Goal: Obtain resource: Obtain resource

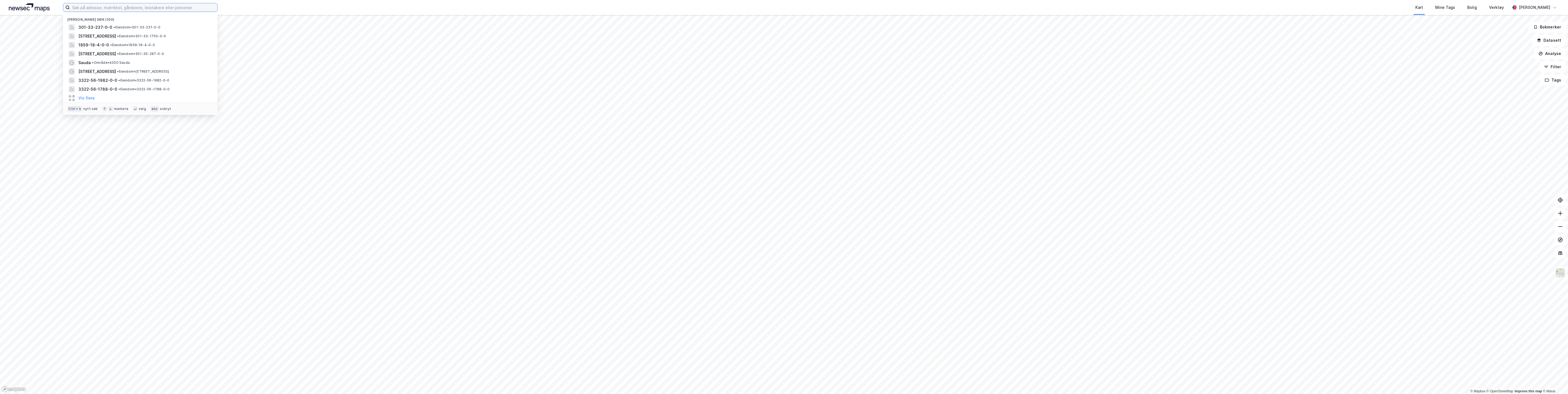
click at [151, 7] on input at bounding box center [144, 7] width 147 height 9
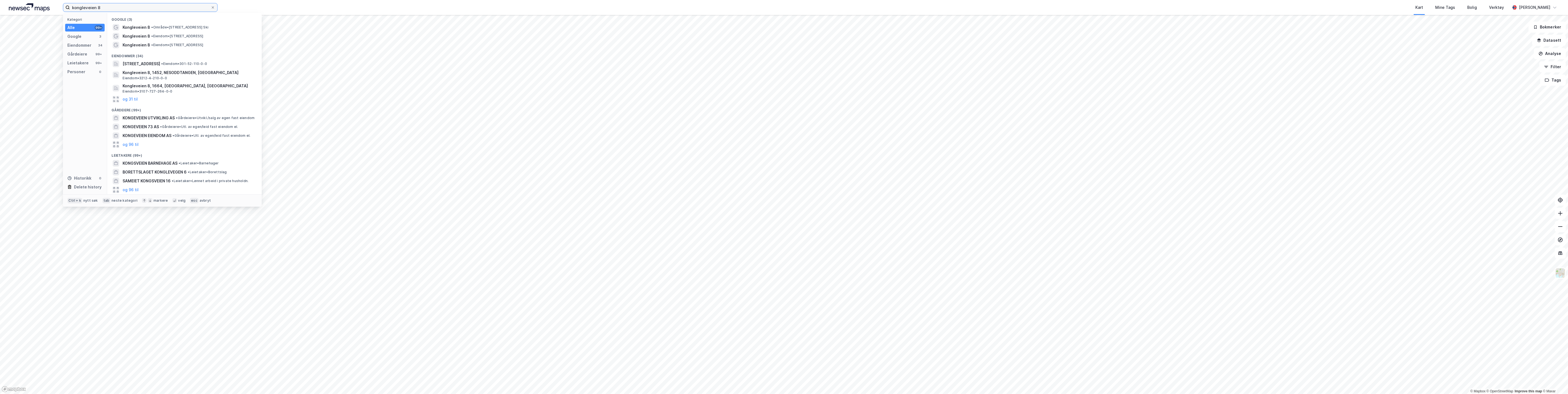
type input "kongleveien 8"
click at [152, 43] on span "•" at bounding box center [152, 44] width 2 height 4
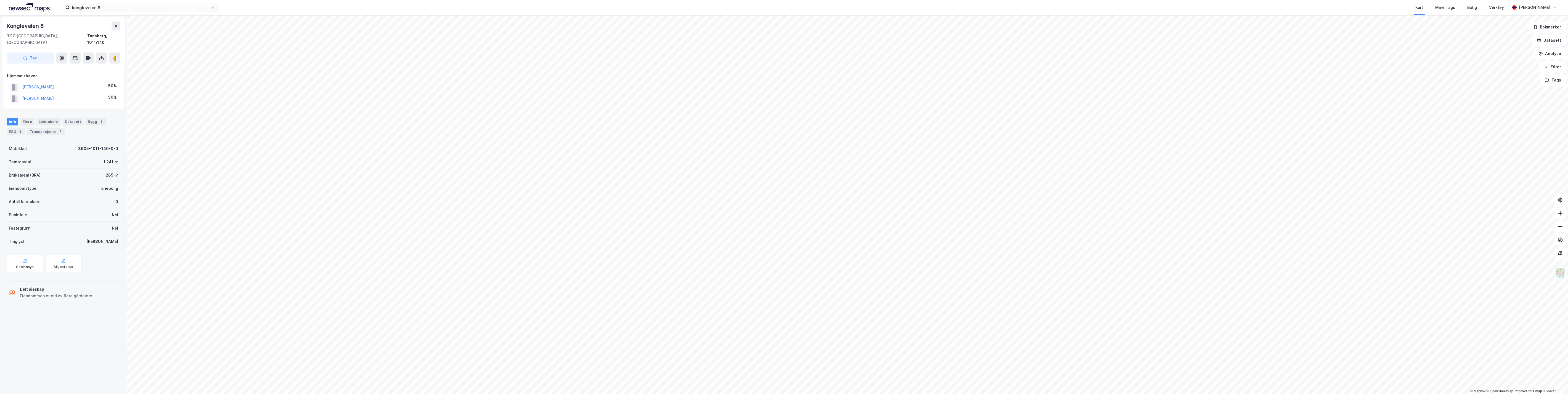
click at [103, 52] on button at bounding box center [102, 58] width 11 height 11
click at [83, 67] on div "Last ned grunnbok" at bounding box center [74, 69] width 32 height 4
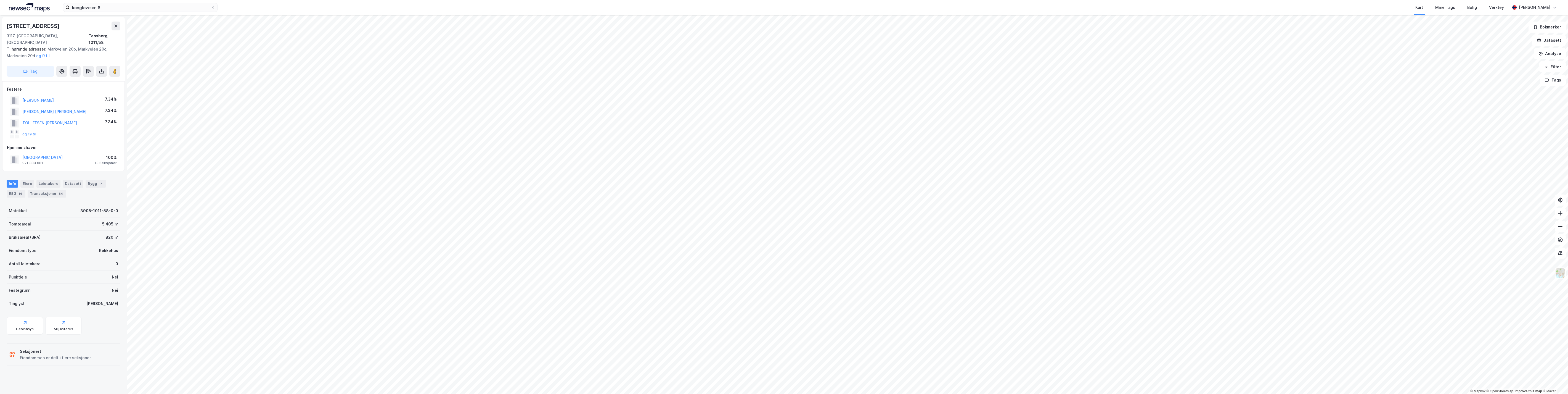
click at [103, 69] on button at bounding box center [102, 71] width 11 height 11
click at [85, 80] on div "Last ned grunnbok" at bounding box center [74, 82] width 32 height 4
click at [74, 80] on div "Last ned grunnbok" at bounding box center [74, 82] width 32 height 4
click at [27, 180] on div "Eiere" at bounding box center [27, 183] width 14 height 8
click at [37, 238] on link "Seksjon # 1" at bounding box center [41, 241] width 19 height 5
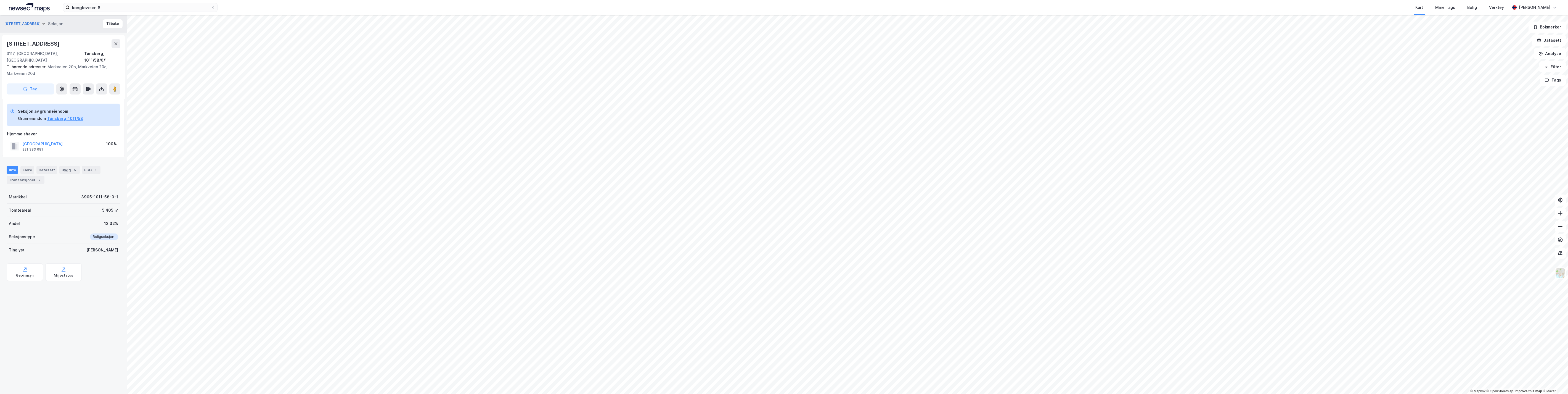
click at [99, 86] on icon at bounding box center [101, 88] width 5 height 5
click at [87, 96] on div "Last ned grunnbok" at bounding box center [77, 100] width 59 height 9
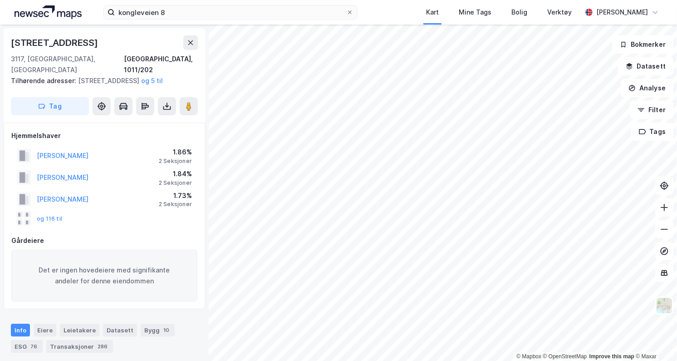
click at [168, 103] on icon at bounding box center [166, 106] width 9 height 9
click at [146, 124] on div "Last ned grunnbok" at bounding box center [122, 124] width 53 height 7
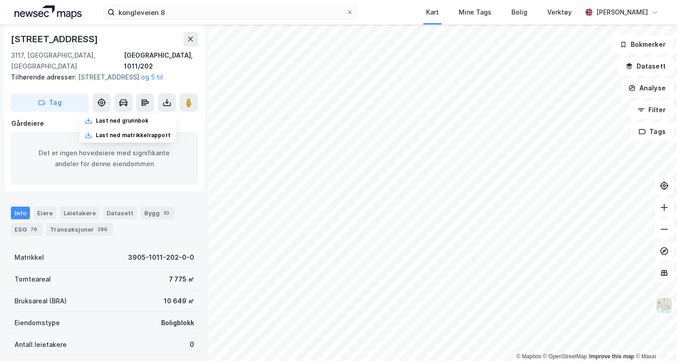
scroll to position [151, 0]
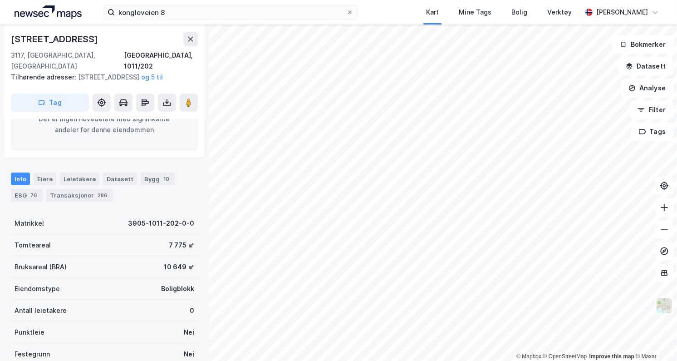
click at [41, 180] on div "Eiere" at bounding box center [45, 178] width 23 height 13
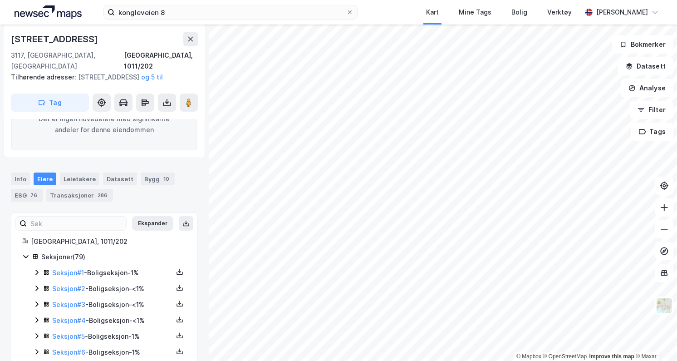
click at [73, 273] on link "Seksjon # 1" at bounding box center [68, 272] width 32 height 8
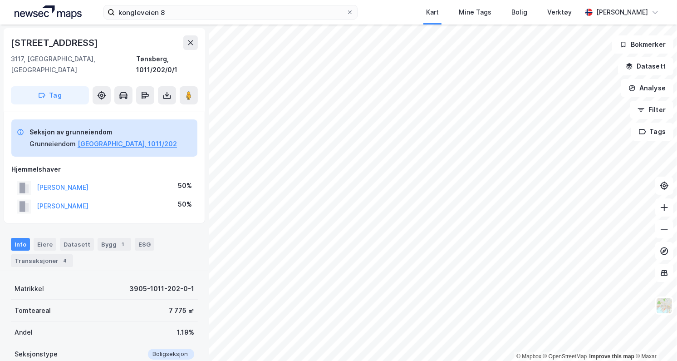
scroll to position [150, 0]
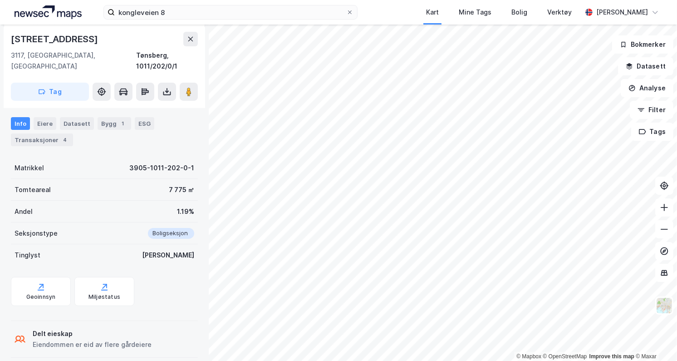
click at [164, 87] on icon at bounding box center [166, 91] width 9 height 9
click at [142, 106] on div "Last ned grunnbok" at bounding box center [122, 109] width 53 height 7
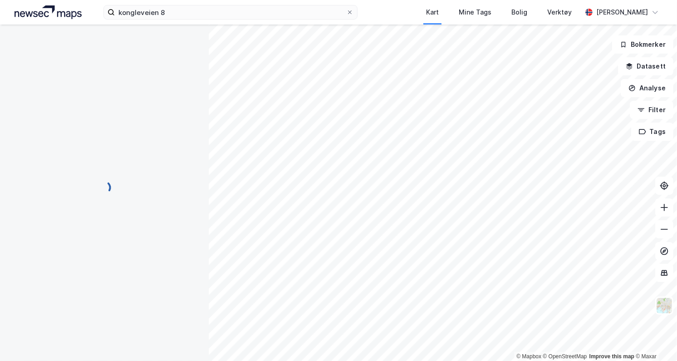
scroll to position [141, 0]
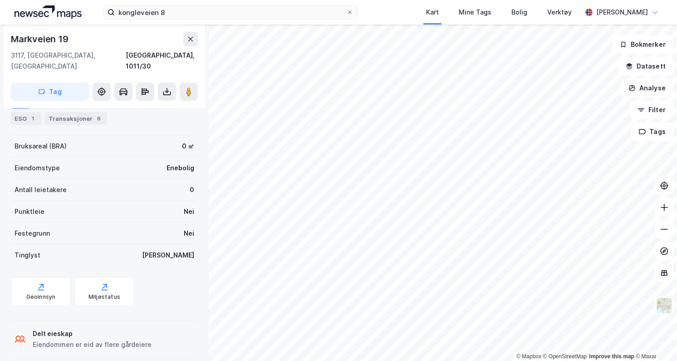
scroll to position [141, 0]
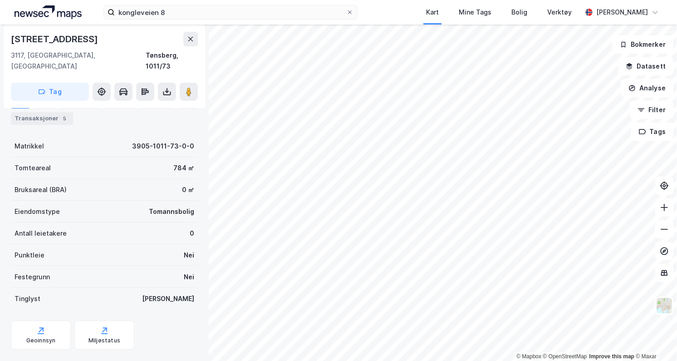
scroll to position [141, 0]
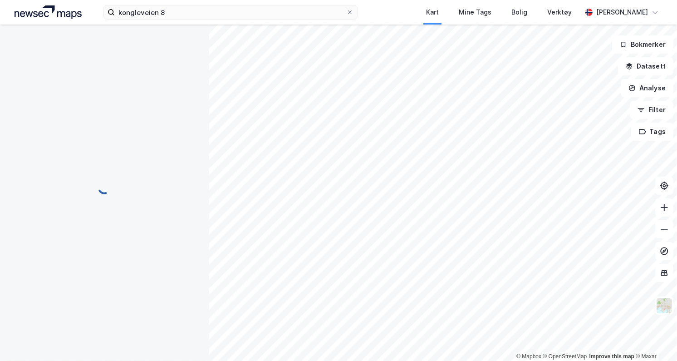
scroll to position [87, 0]
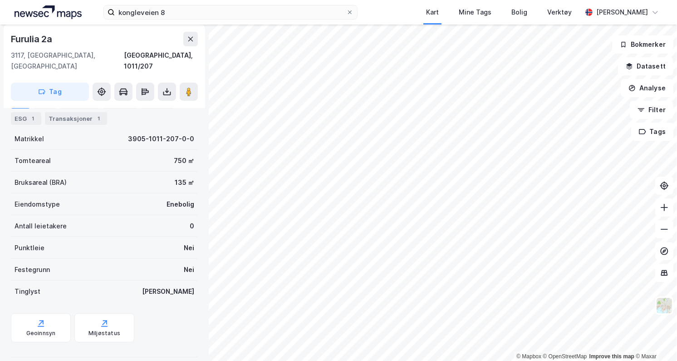
scroll to position [87, 0]
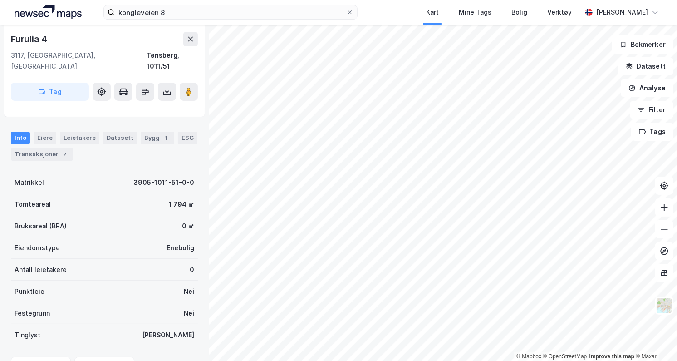
scroll to position [87, 0]
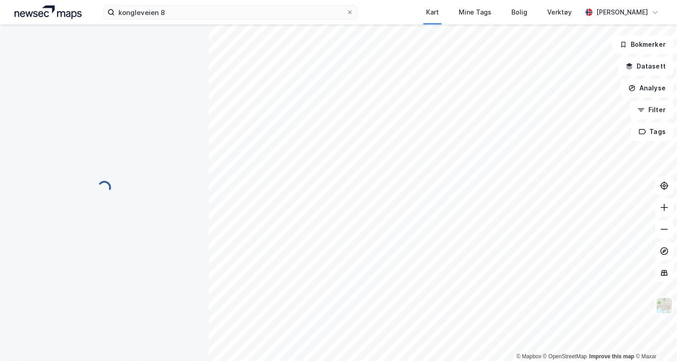
scroll to position [87, 0]
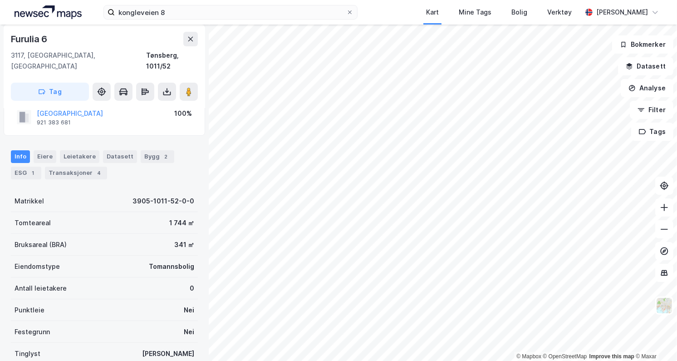
click at [165, 92] on icon at bounding box center [167, 94] width 8 height 4
click at [148, 106] on div "Last ned grunnbok" at bounding box center [122, 109] width 53 height 7
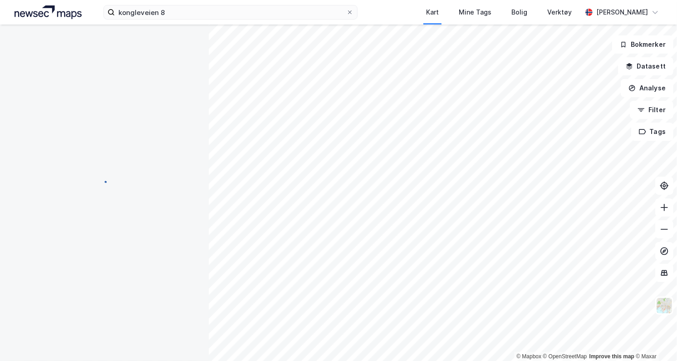
scroll to position [87, 0]
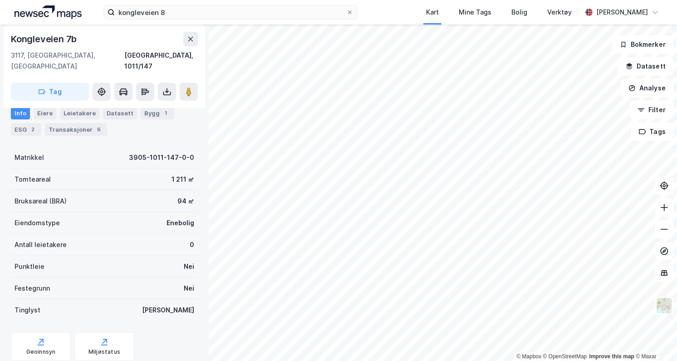
scroll to position [87, 0]
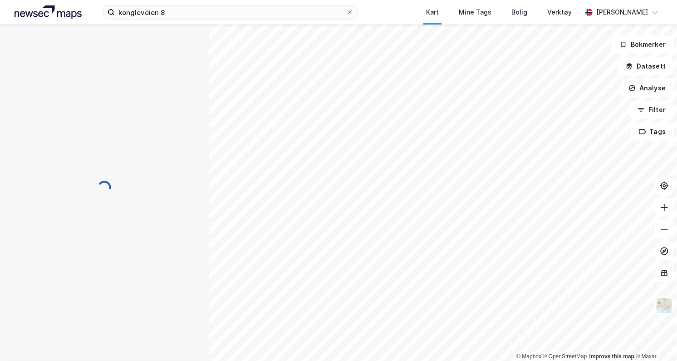
scroll to position [87, 0]
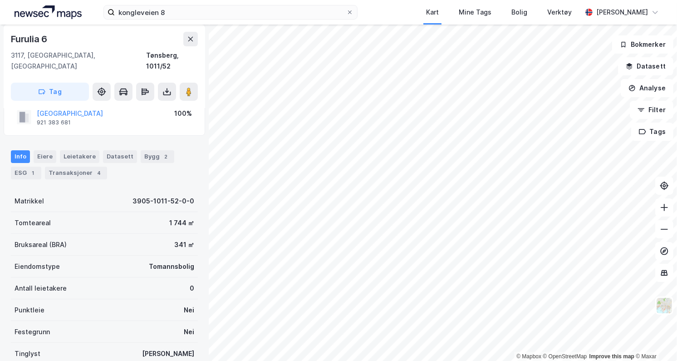
scroll to position [87, 0]
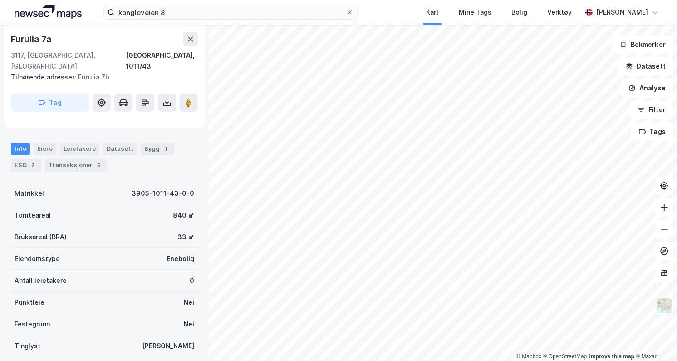
scroll to position [87, 0]
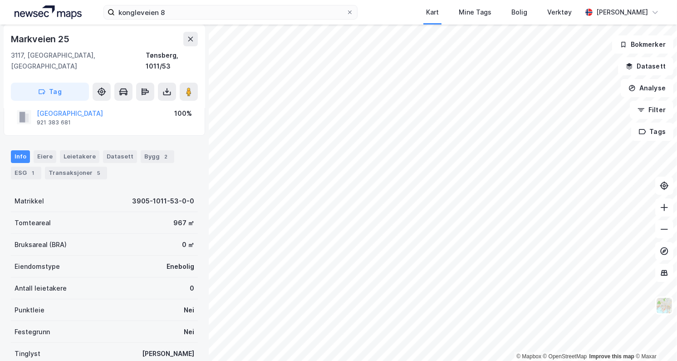
scroll to position [87, 0]
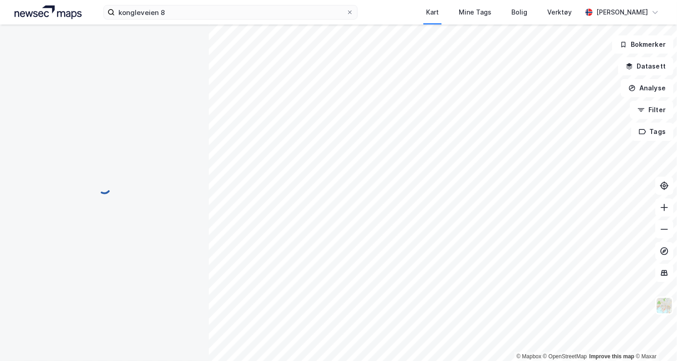
scroll to position [87, 0]
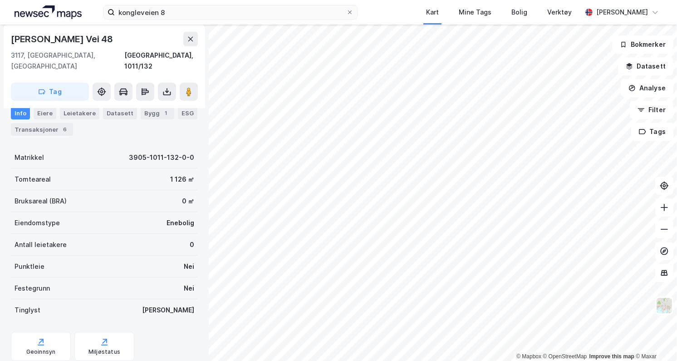
scroll to position [87, 0]
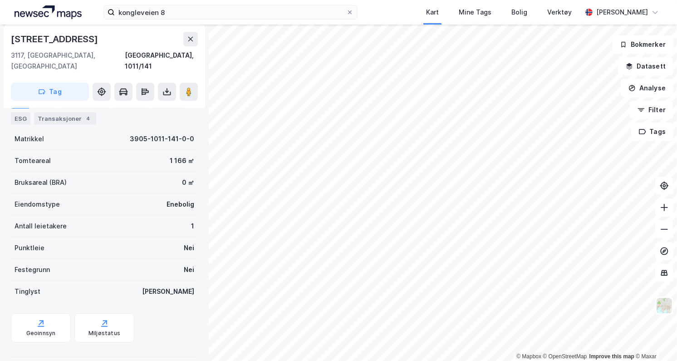
scroll to position [87, 0]
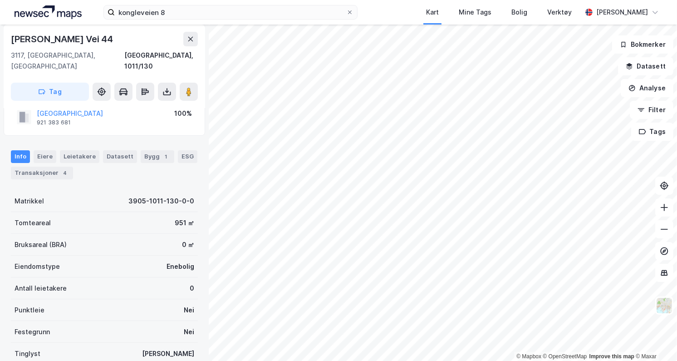
scroll to position [87, 0]
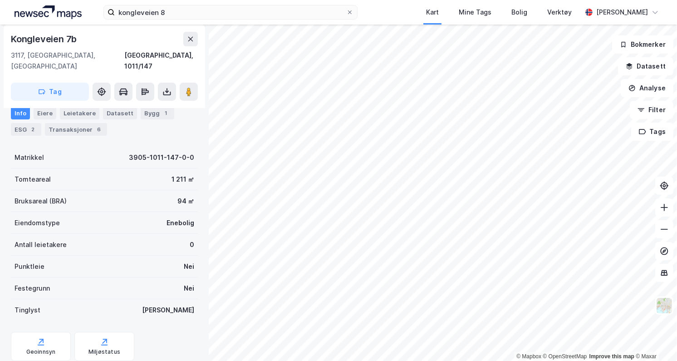
scroll to position [87, 0]
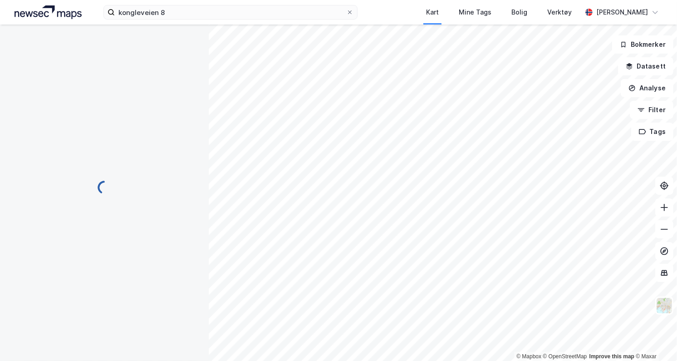
scroll to position [87, 0]
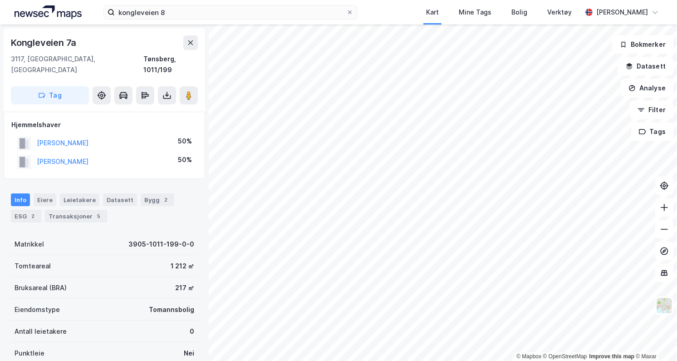
scroll to position [87, 0]
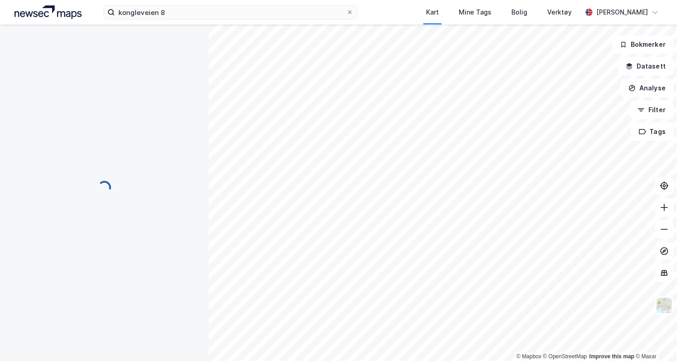
scroll to position [87, 0]
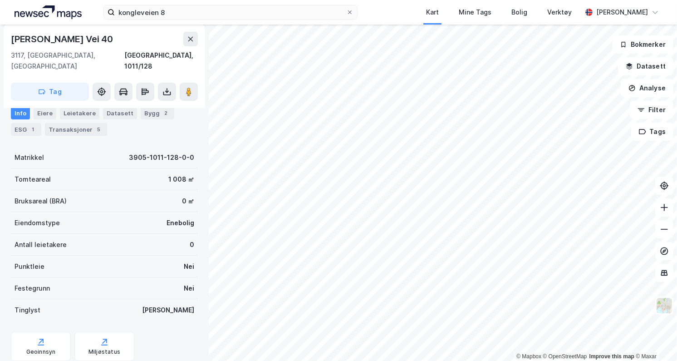
scroll to position [87, 0]
click at [164, 92] on icon at bounding box center [167, 94] width 8 height 4
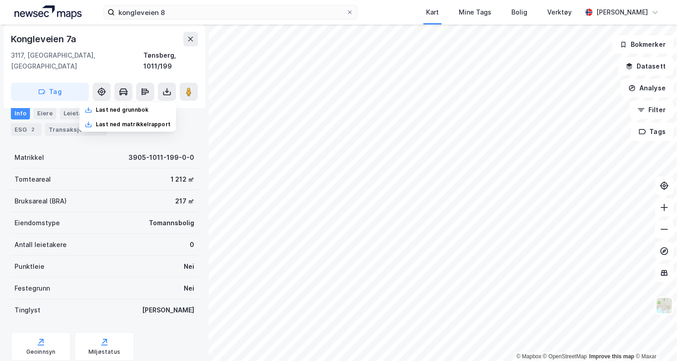
click at [138, 106] on div "Last ned grunnbok" at bounding box center [122, 109] width 53 height 7
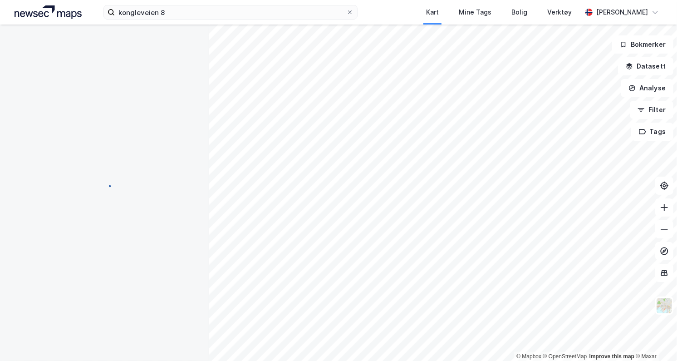
scroll to position [87, 0]
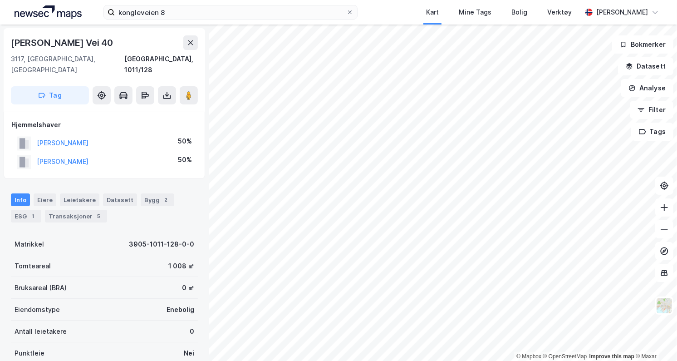
scroll to position [87, 0]
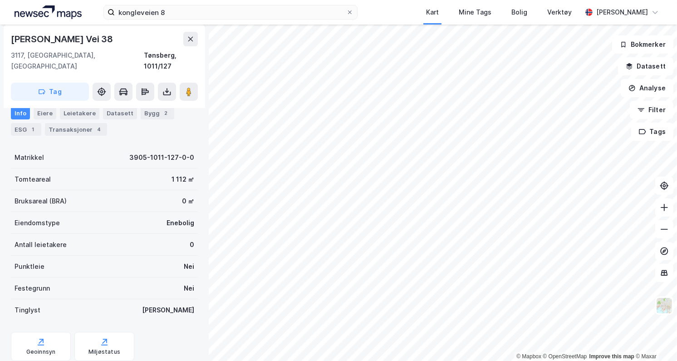
scroll to position [87, 0]
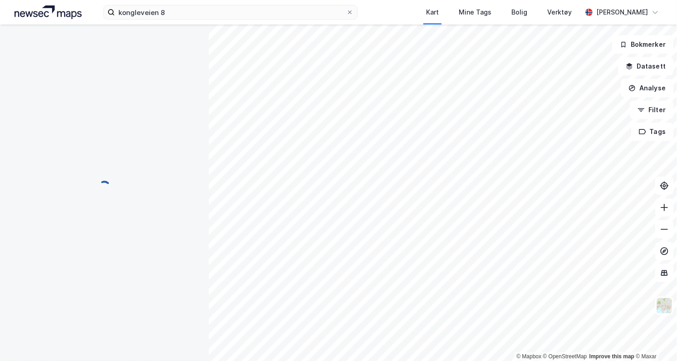
scroll to position [87, 0]
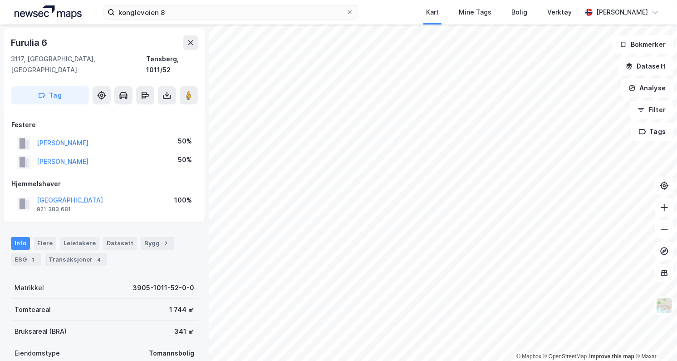
scroll to position [87, 0]
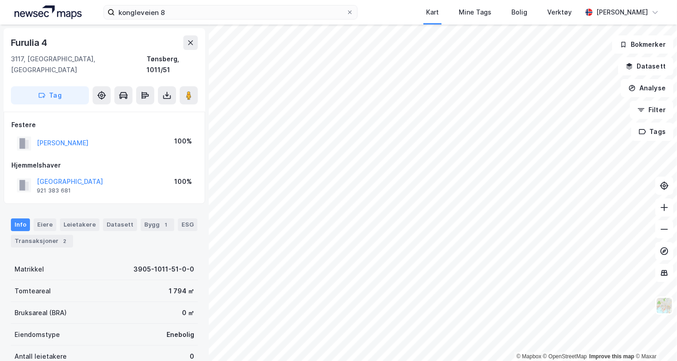
scroll to position [87, 0]
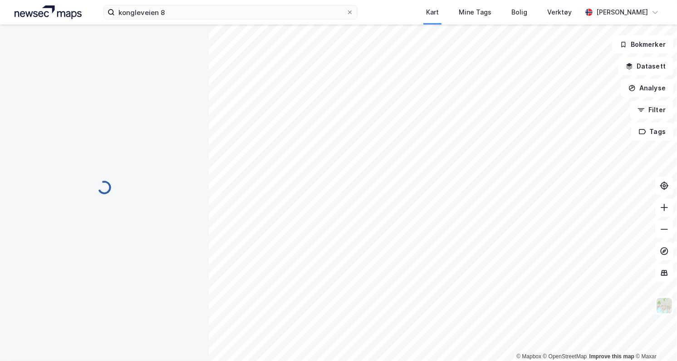
scroll to position [87, 0]
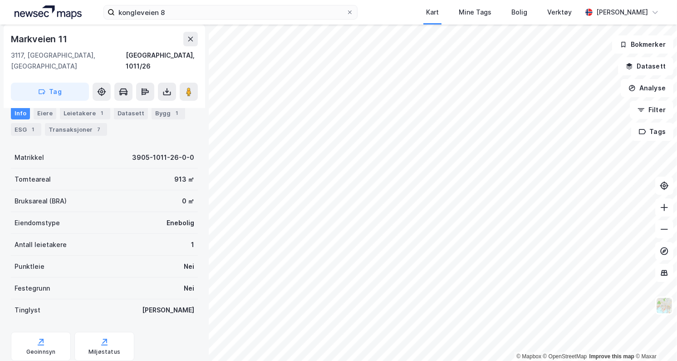
scroll to position [87, 0]
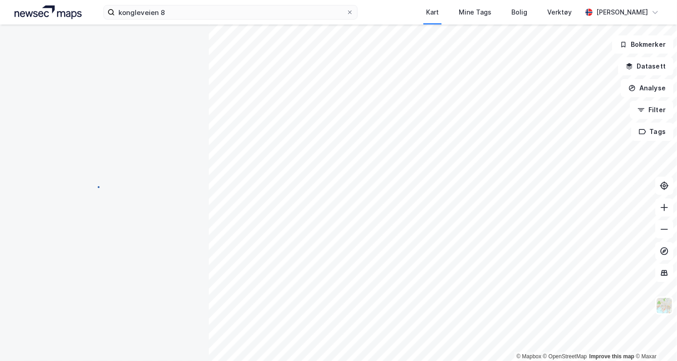
scroll to position [87, 0]
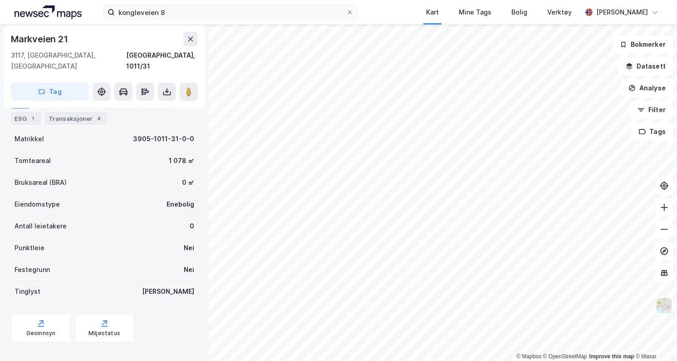
scroll to position [87, 0]
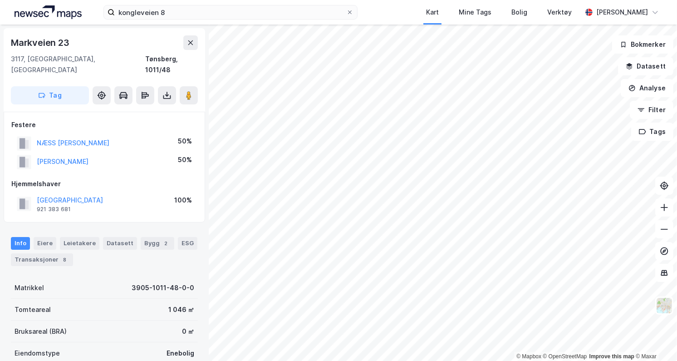
scroll to position [87, 0]
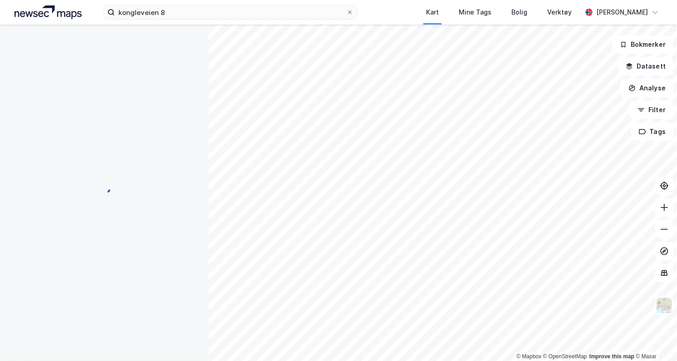
scroll to position [87, 0]
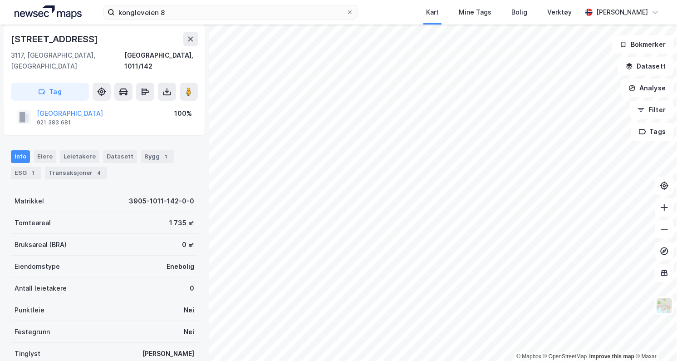
scroll to position [87, 0]
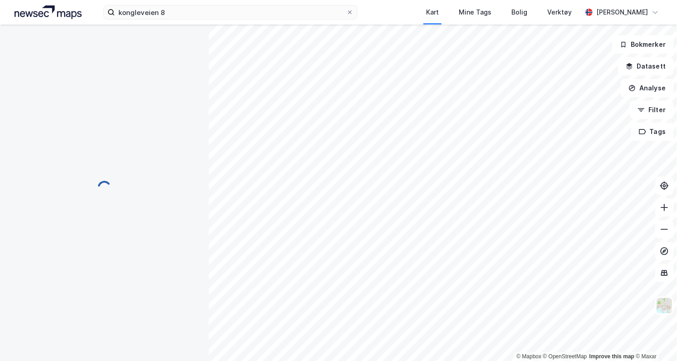
scroll to position [87, 0]
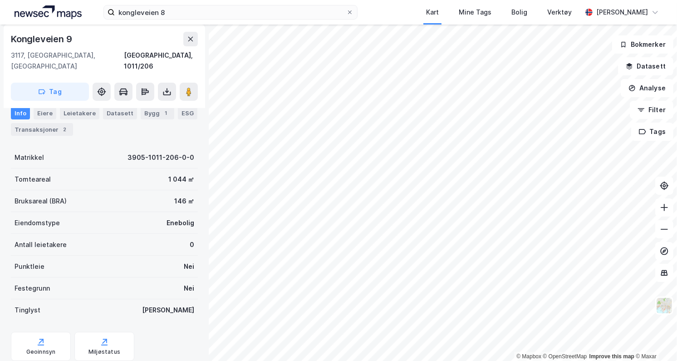
scroll to position [87, 0]
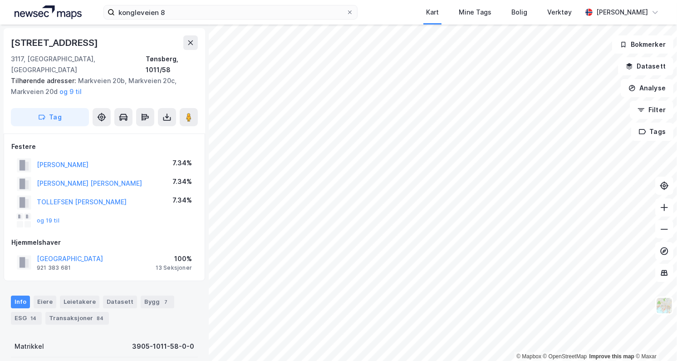
scroll to position [87, 0]
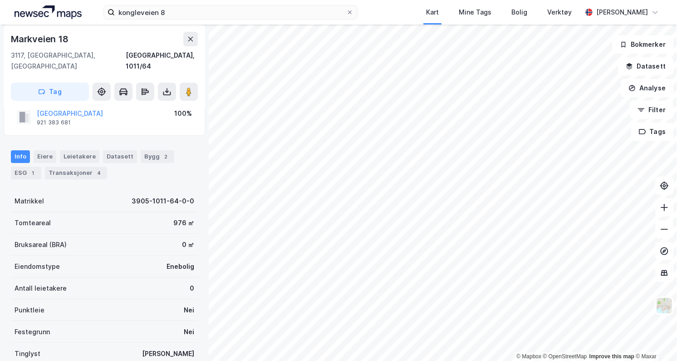
scroll to position [87, 0]
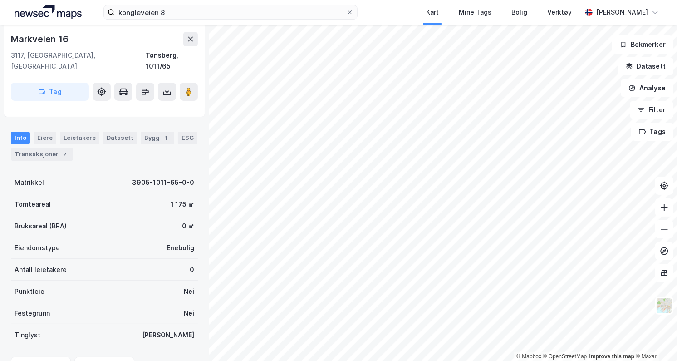
scroll to position [87, 0]
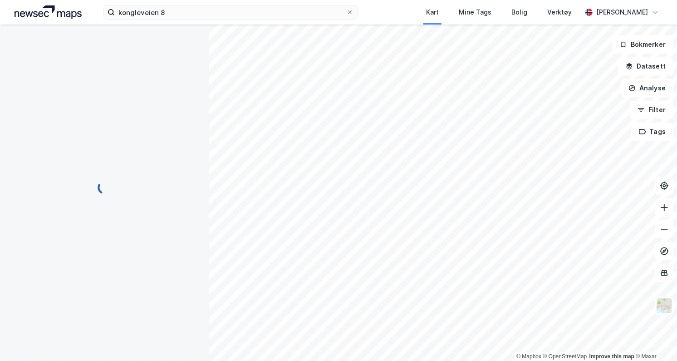
scroll to position [87, 0]
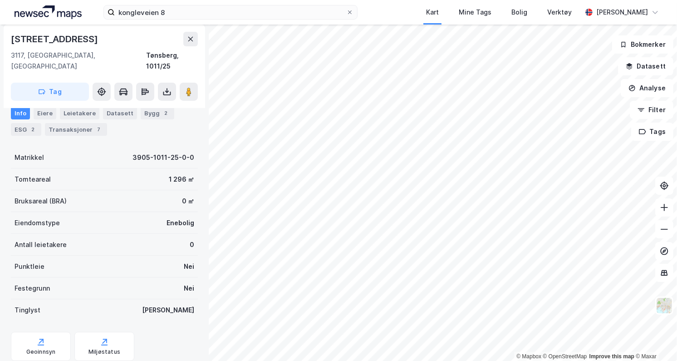
scroll to position [87, 0]
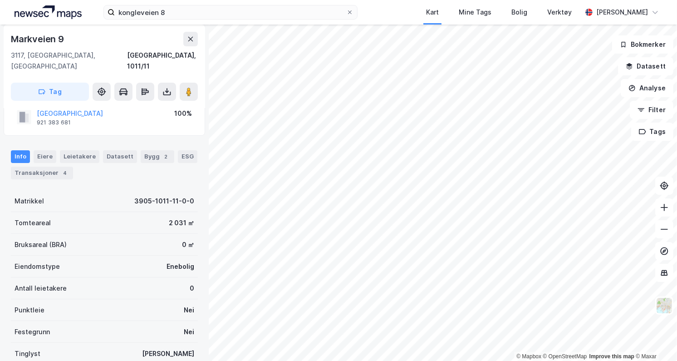
scroll to position [87, 0]
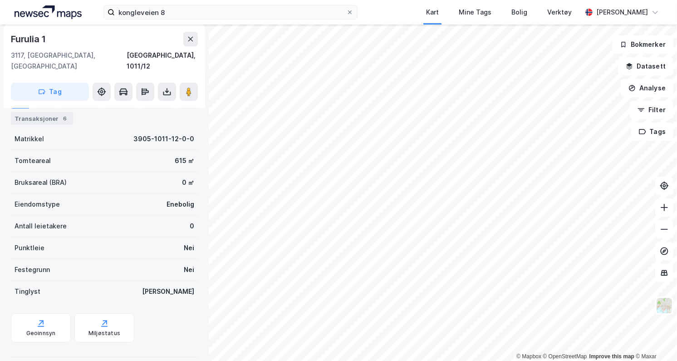
scroll to position [87, 0]
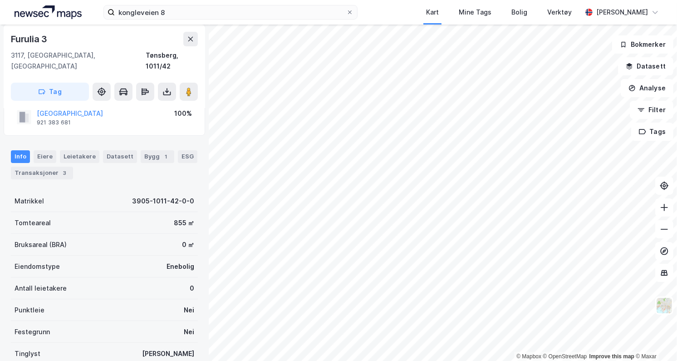
scroll to position [87, 0]
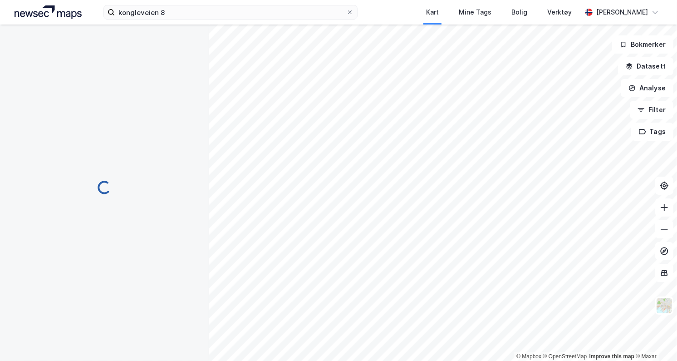
scroll to position [87, 0]
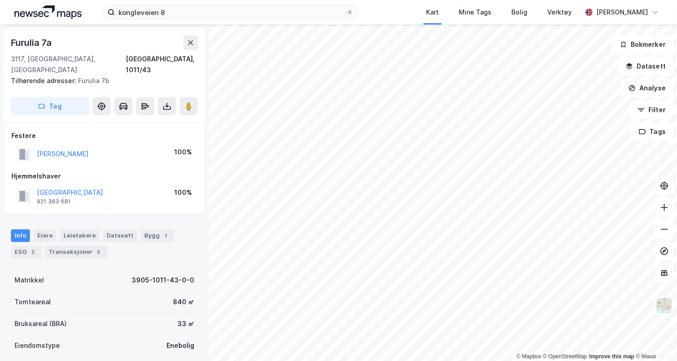
scroll to position [87, 0]
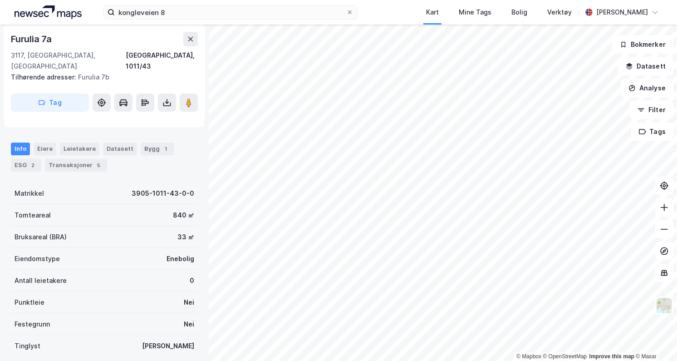
scroll to position [87, 0]
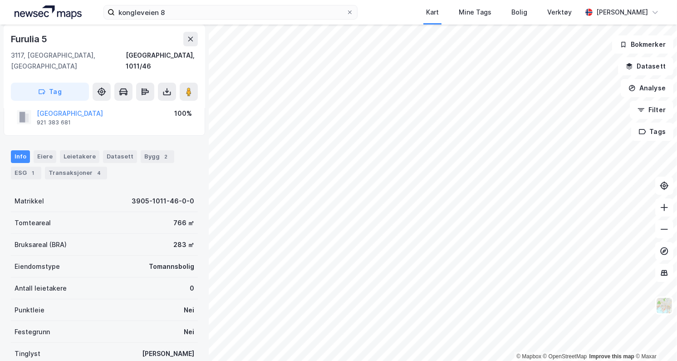
click at [171, 87] on icon at bounding box center [166, 91] width 9 height 9
click at [152, 103] on div "Last ned grunnbok" at bounding box center [127, 109] width 97 height 15
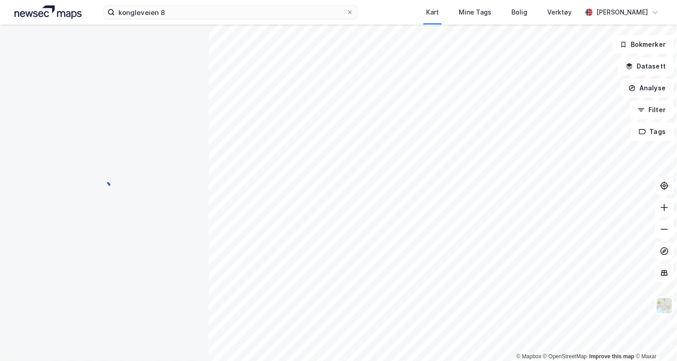
scroll to position [87, 0]
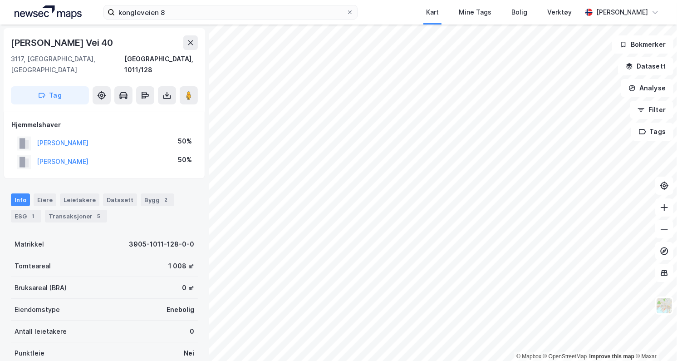
scroll to position [87, 0]
